Goal: Check status: Check status

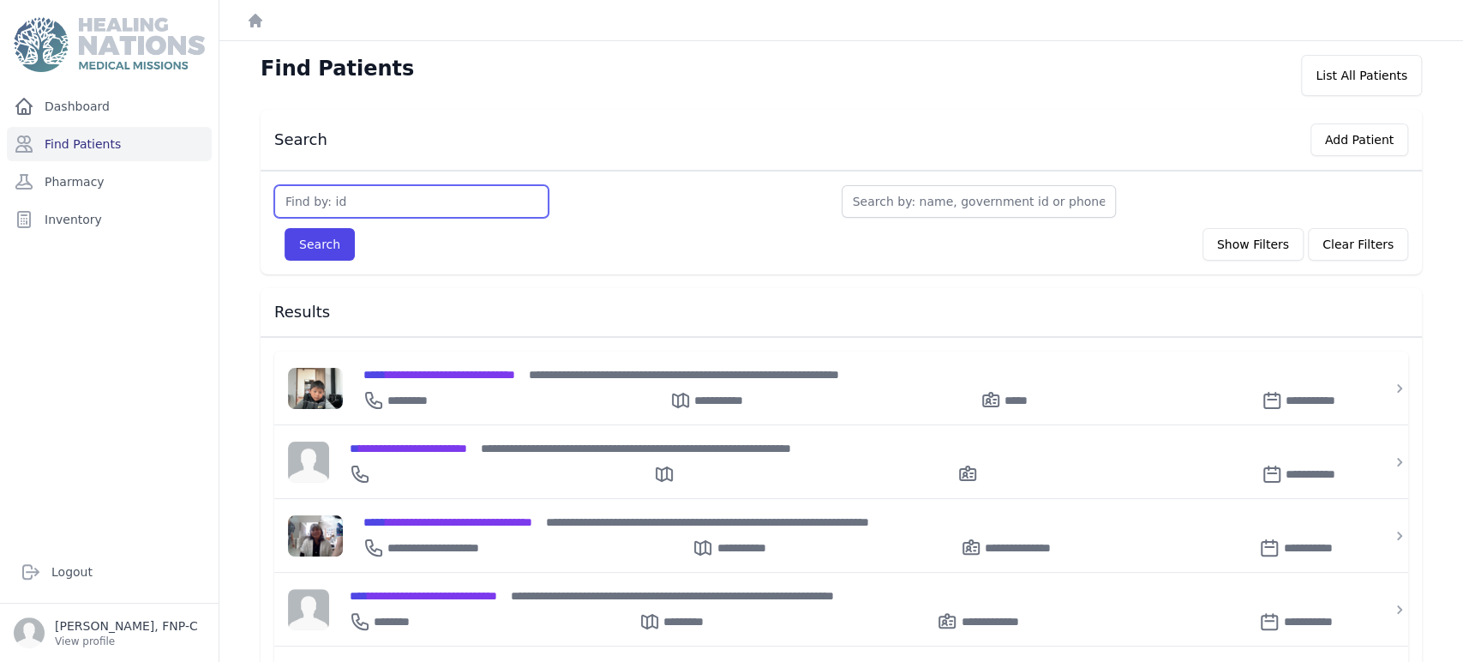
click at [306, 190] on input "text" at bounding box center [411, 201] width 274 height 33
type input "3787"
drag, startPoint x: 314, startPoint y: 237, endPoint x: 302, endPoint y: 249, distance: 17.6
click at [313, 237] on button "Search" at bounding box center [320, 244] width 70 height 33
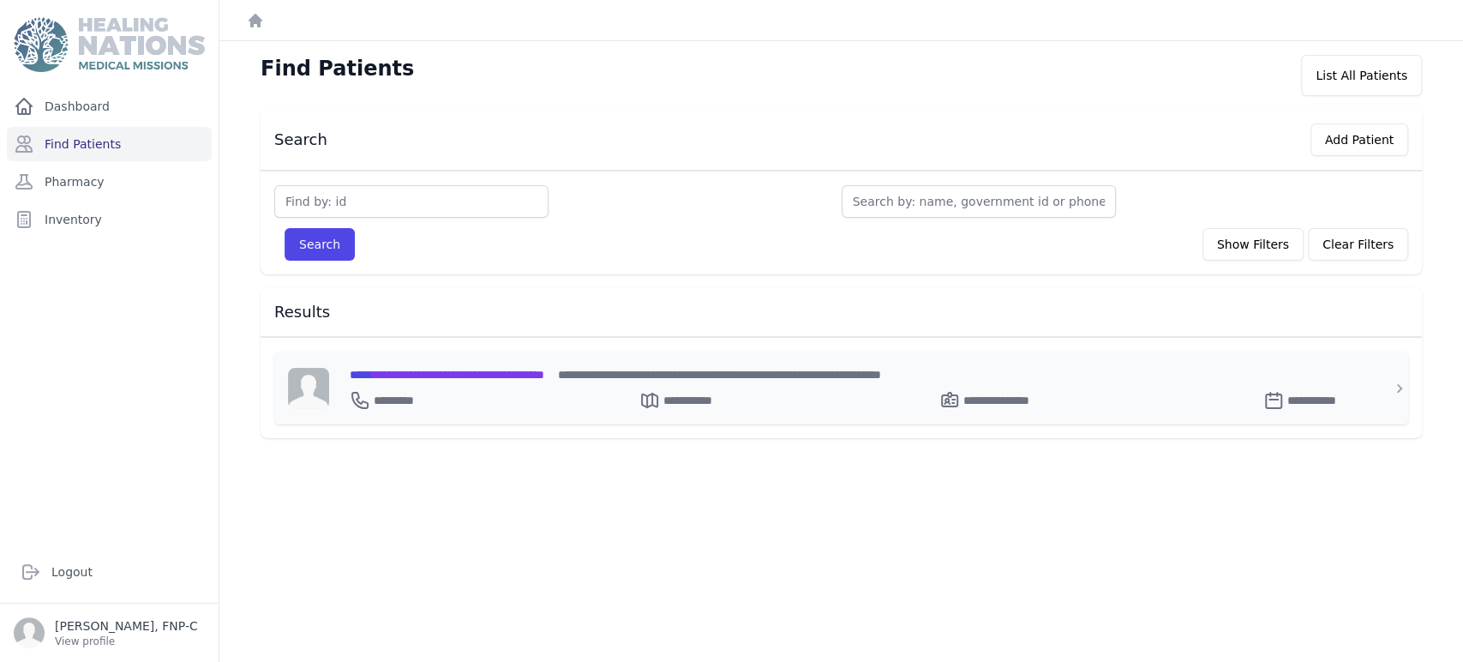
click at [401, 370] on span "**********" at bounding box center [447, 375] width 195 height 12
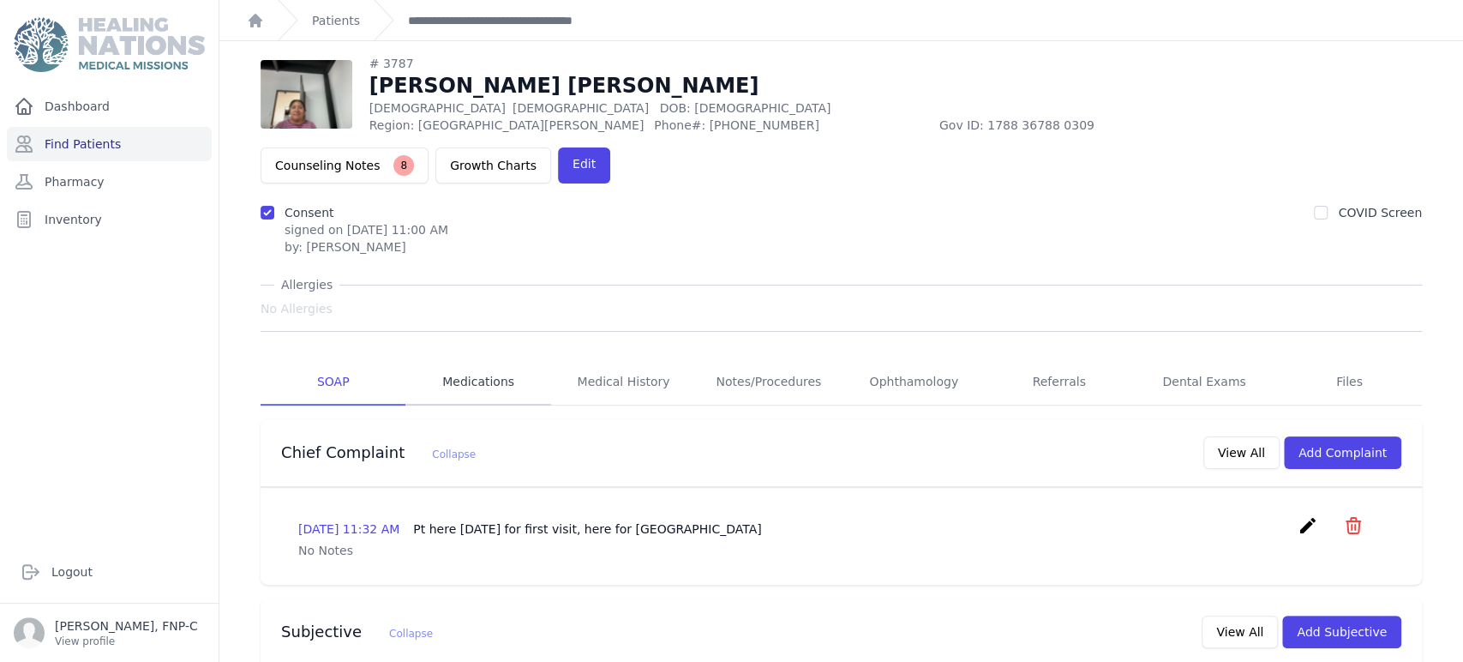
click at [453, 359] on link "Medications" at bounding box center [478, 382] width 145 height 46
